Goal: Communication & Community: Answer question/provide support

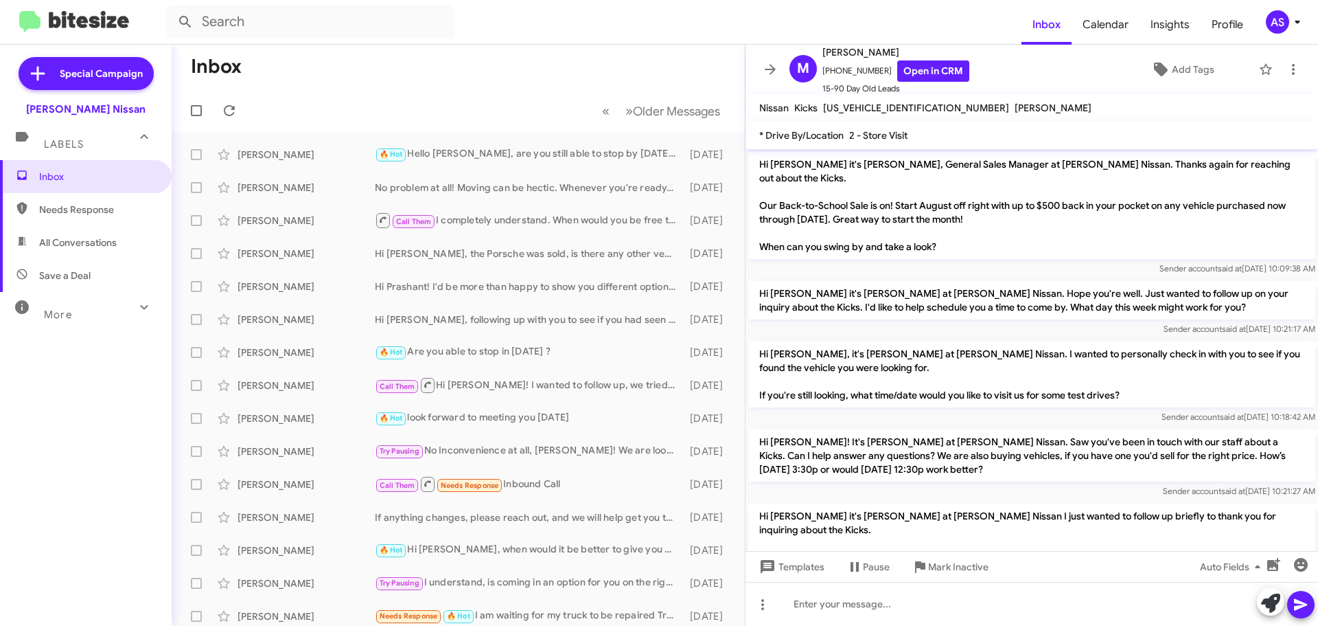
scroll to position [114, 0]
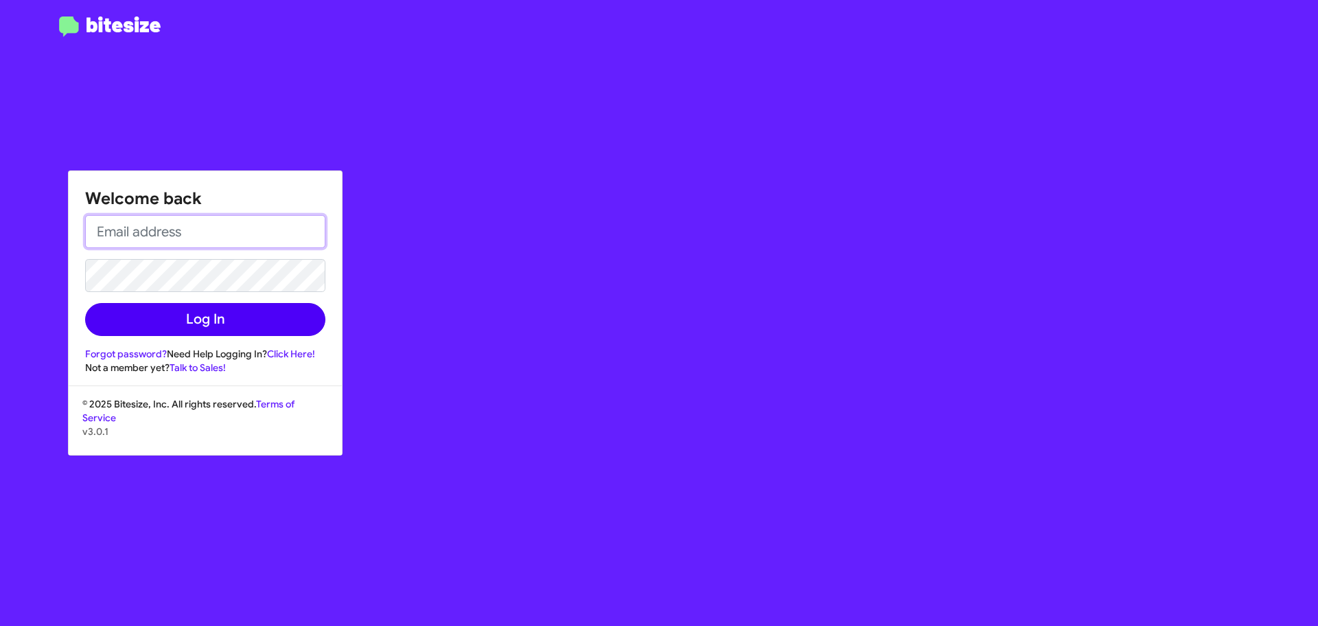
type input "[EMAIL_ADDRESS][DOMAIN_NAME]"
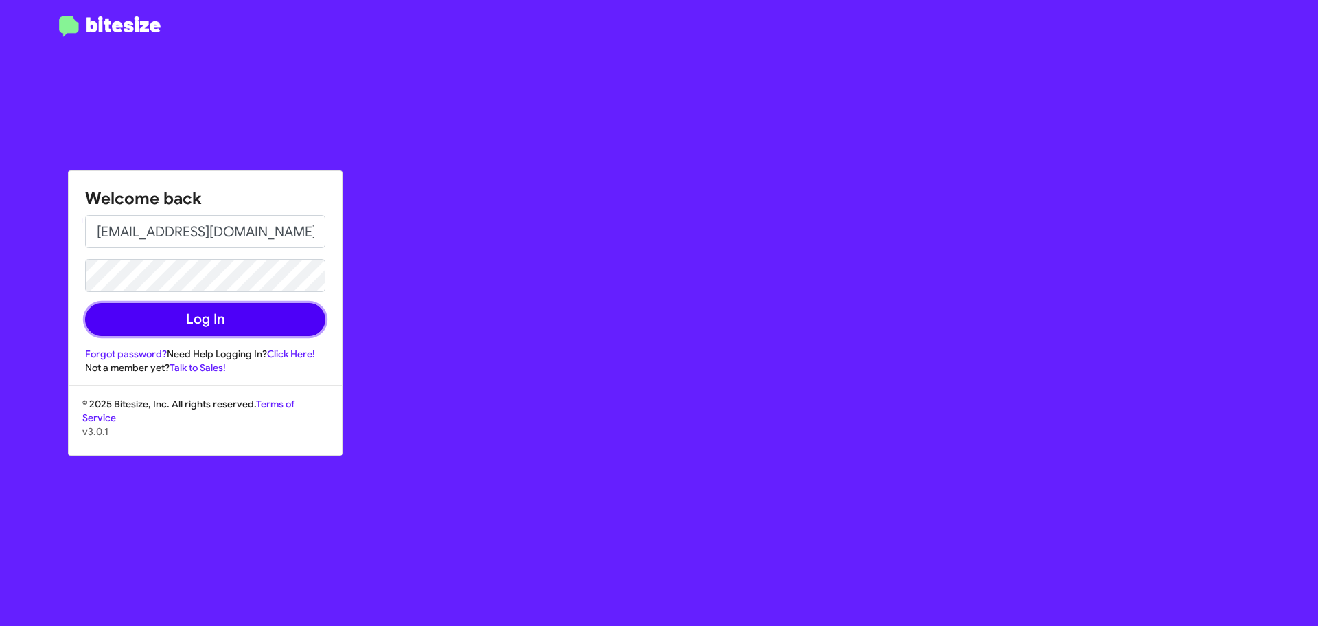
click at [240, 312] on button "Log In" at bounding box center [205, 319] width 240 height 33
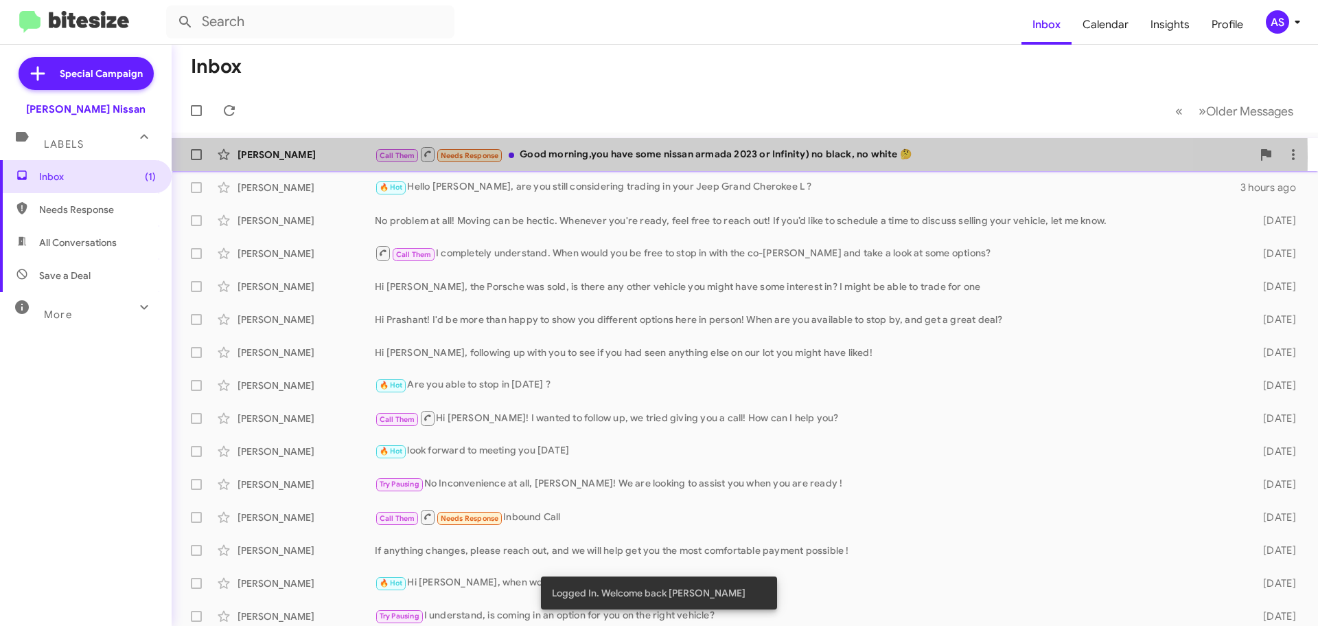
click at [553, 157] on div "Call Them Needs Response Good morning,you have some nissan armada 2023 or Infin…" at bounding box center [814, 154] width 878 height 17
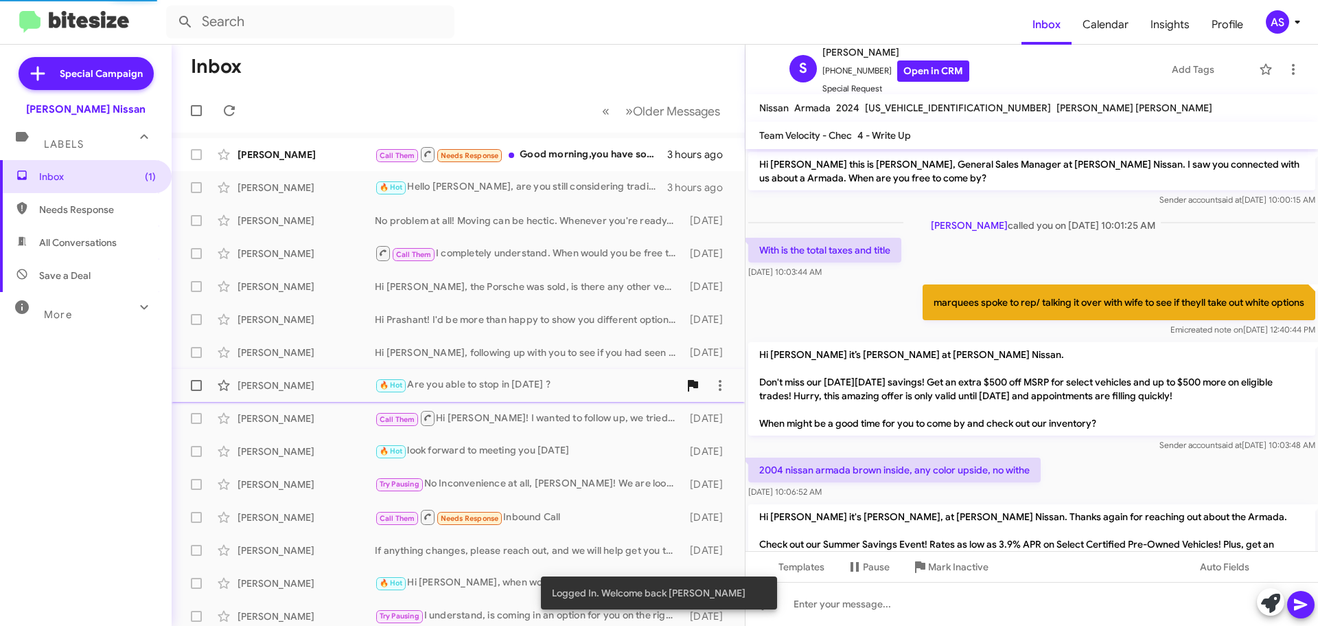
scroll to position [354, 0]
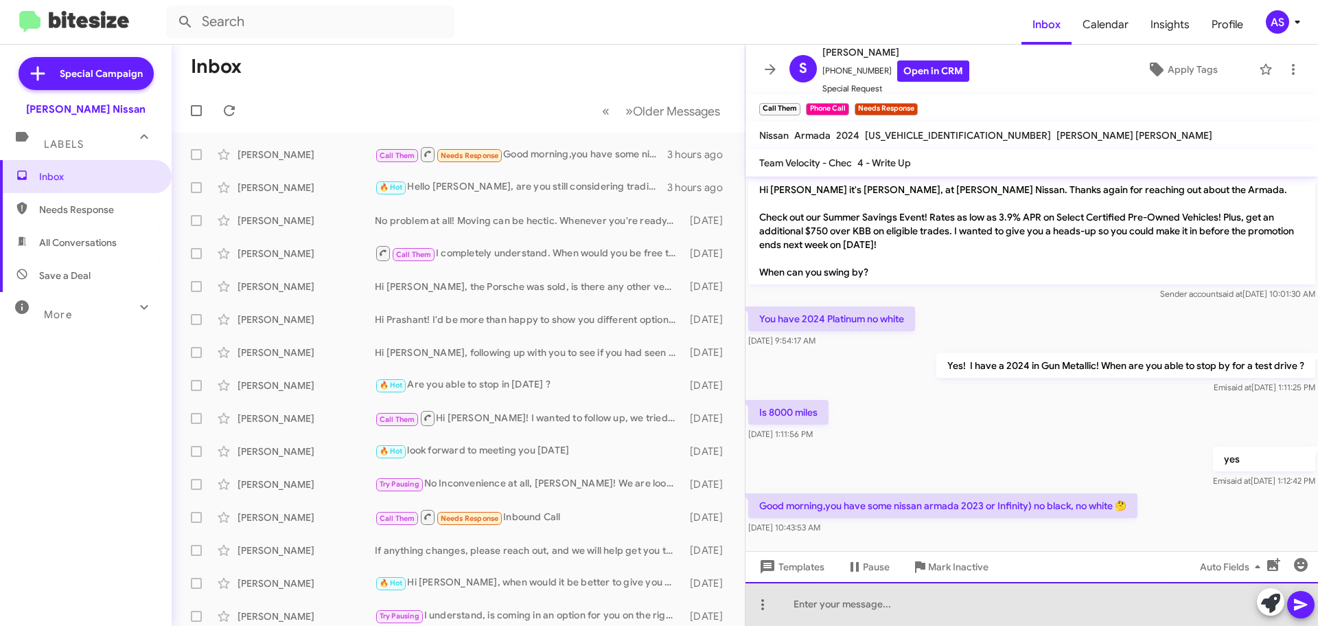
drag, startPoint x: 981, startPoint y: 615, endPoint x: 974, endPoint y: 615, distance: 7.6
click at [979, 615] on div at bounding box center [1032, 604] width 573 height 44
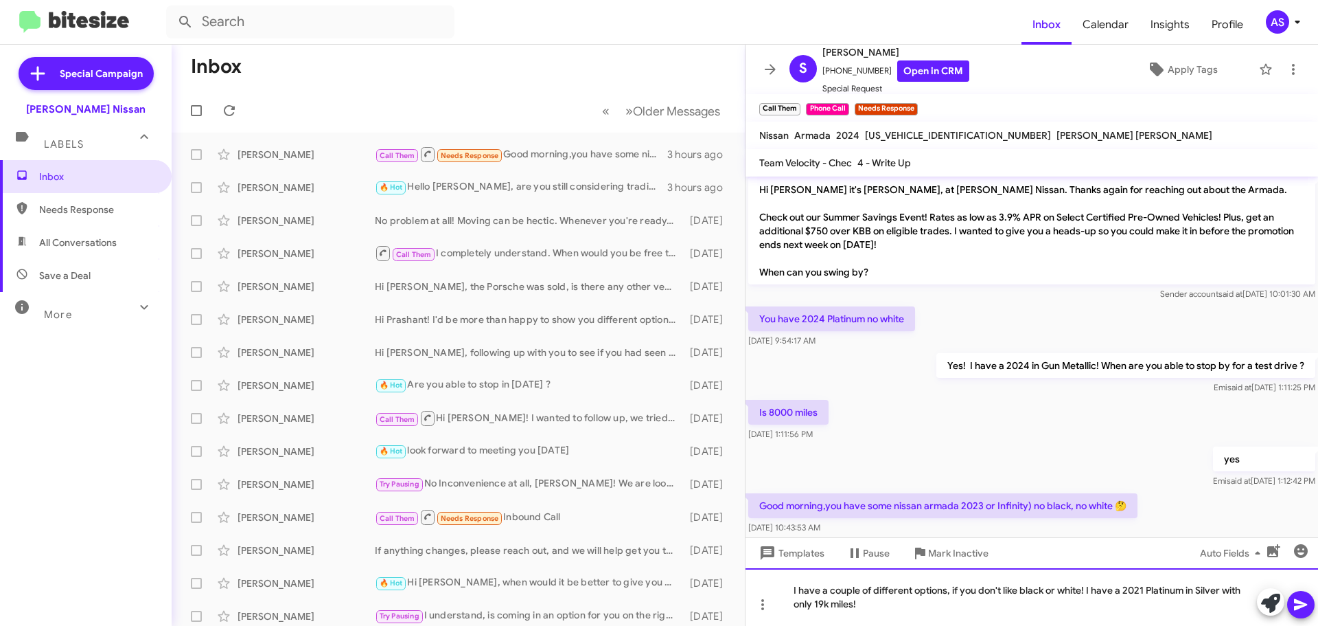
click at [909, 603] on div "I have a couple of different options, if you don't like black or white! I have …" at bounding box center [1032, 597] width 573 height 58
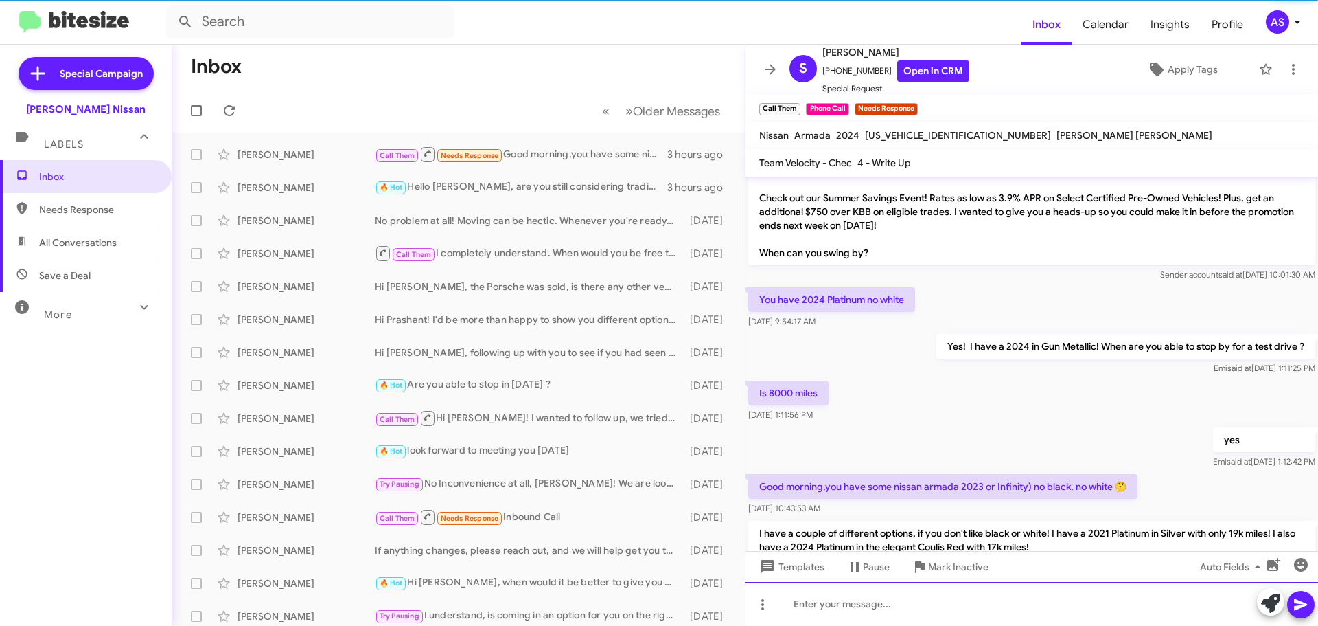
scroll to position [446, 0]
